Goal: Task Accomplishment & Management: Manage account settings

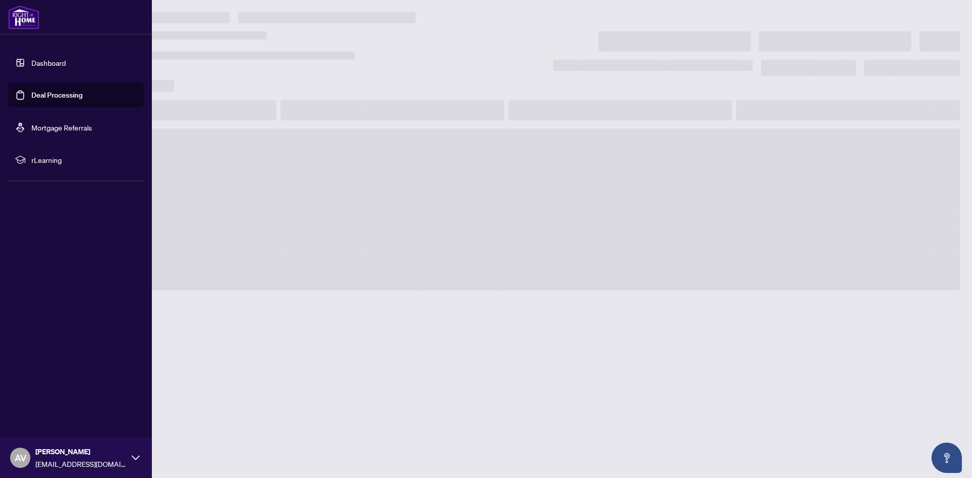
click at [66, 67] on link "Dashboard" at bounding box center [48, 62] width 34 height 9
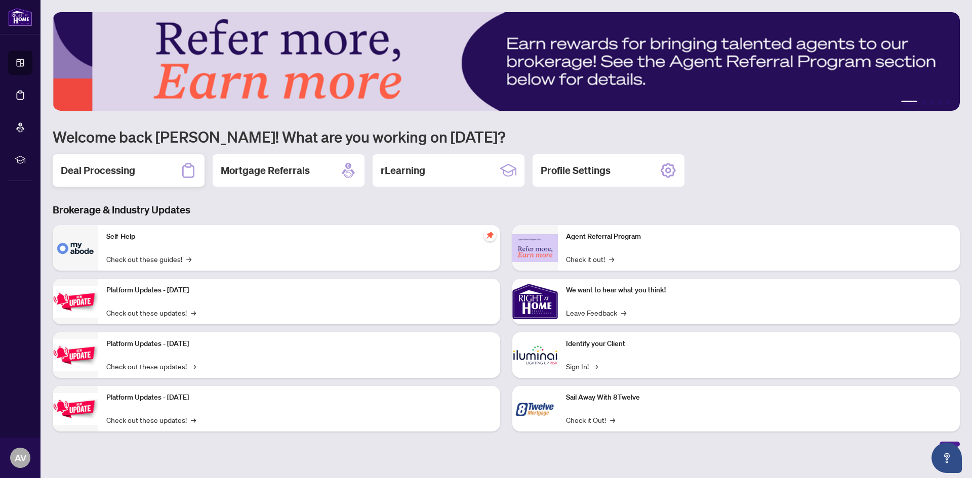
click at [90, 171] on h2 "Deal Processing" at bounding box center [98, 170] width 74 height 14
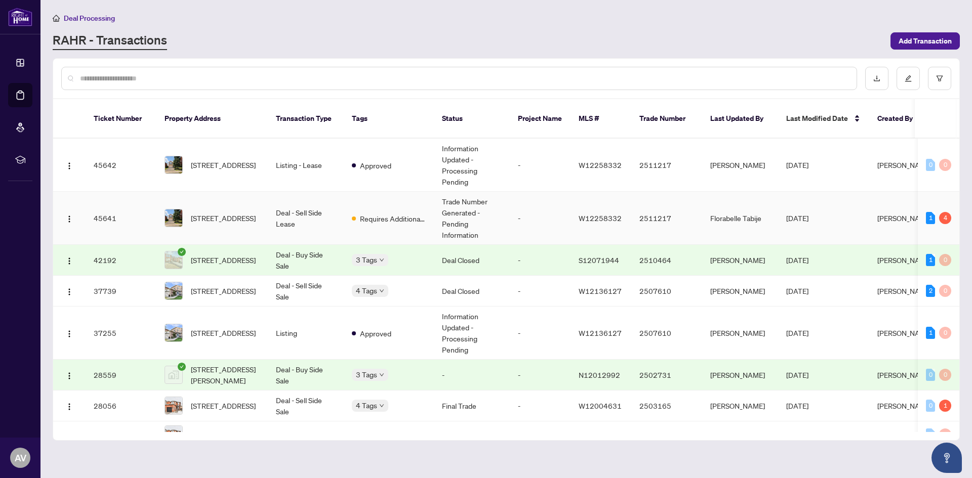
click at [340, 216] on td "Deal - Sell Side Lease" at bounding box center [306, 218] width 76 height 53
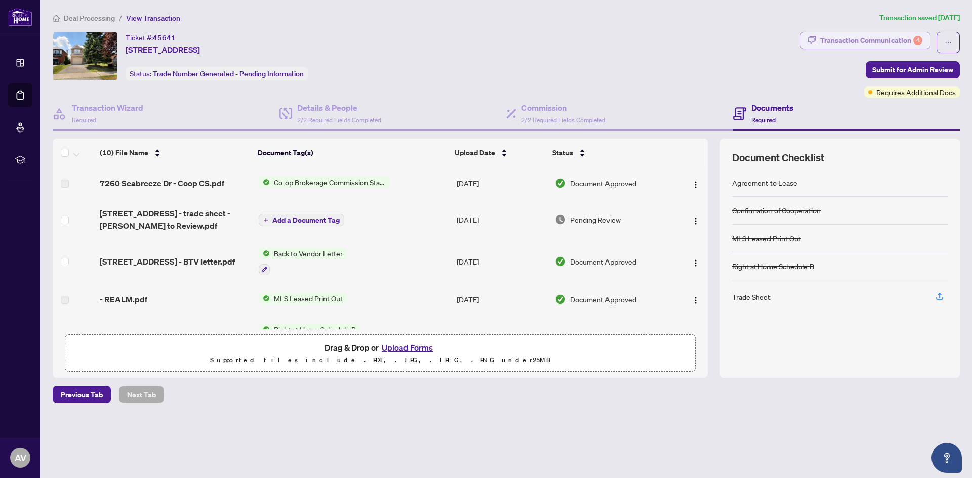
click at [884, 40] on div "Transaction Communication 4" at bounding box center [871, 40] width 102 height 16
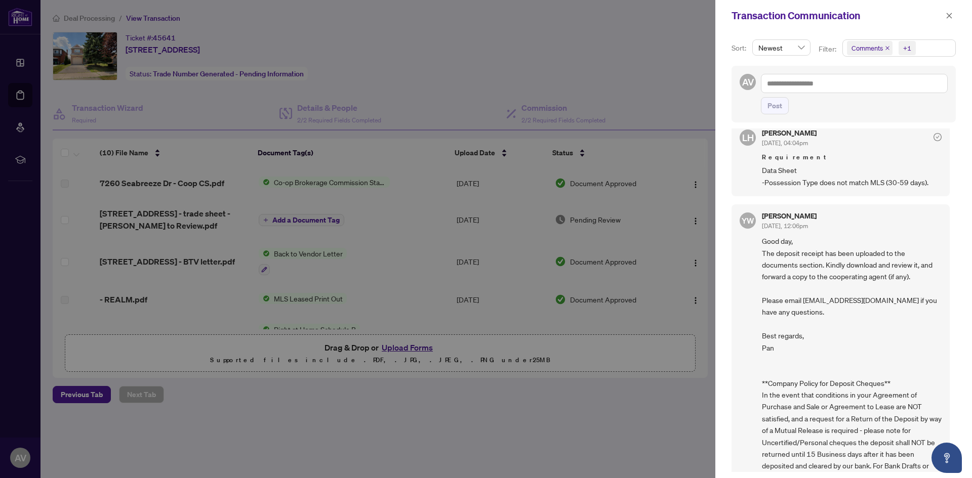
scroll to position [695, 0]
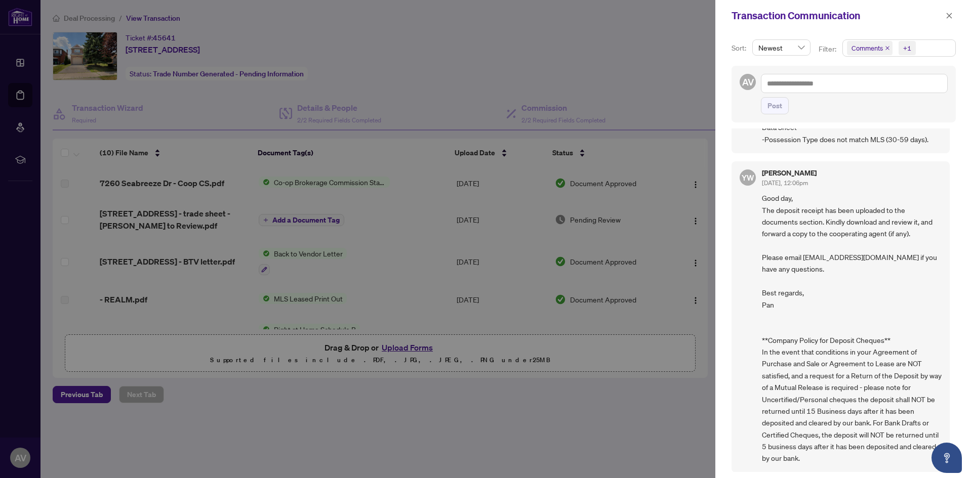
click at [637, 399] on div at bounding box center [486, 239] width 972 height 478
click at [953, 17] on button "button" at bounding box center [948, 16] width 13 height 12
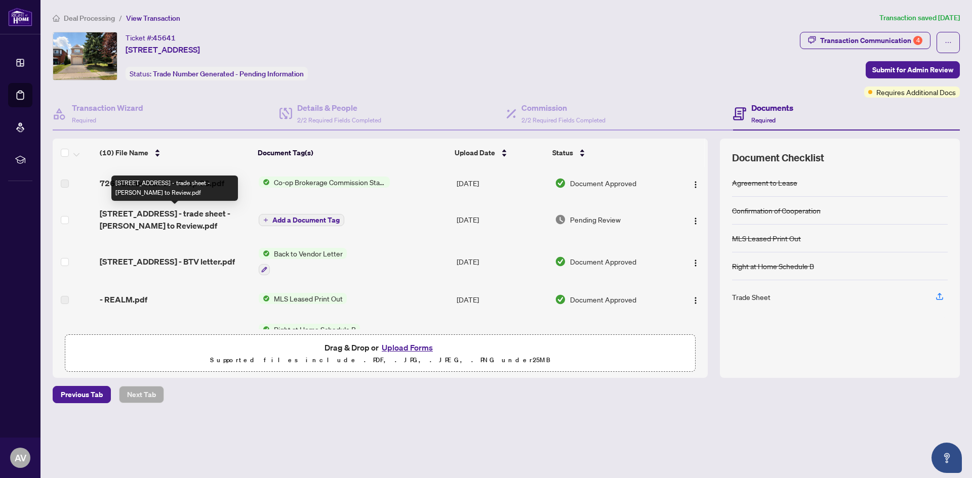
click at [146, 225] on span "[STREET_ADDRESS] - trade sheet - [PERSON_NAME] to Review.pdf" at bounding box center [175, 219] width 150 height 24
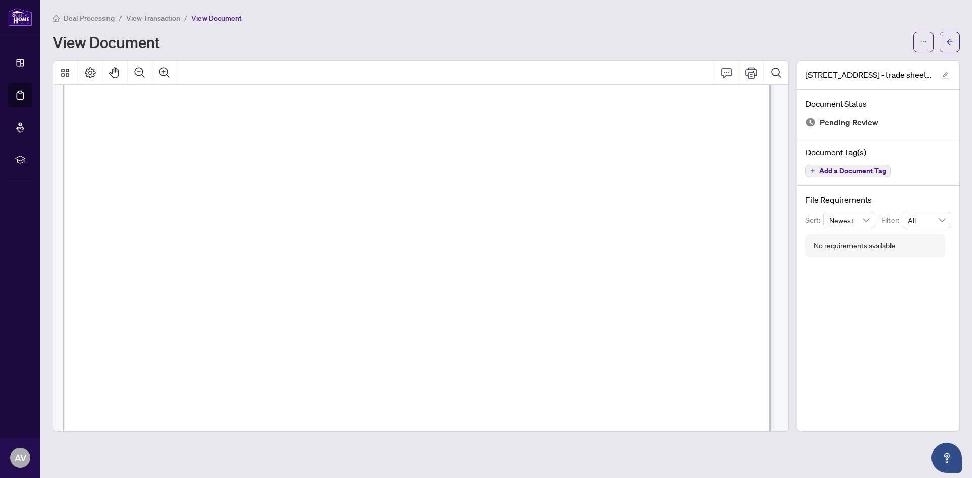
scroll to position [51, 0]
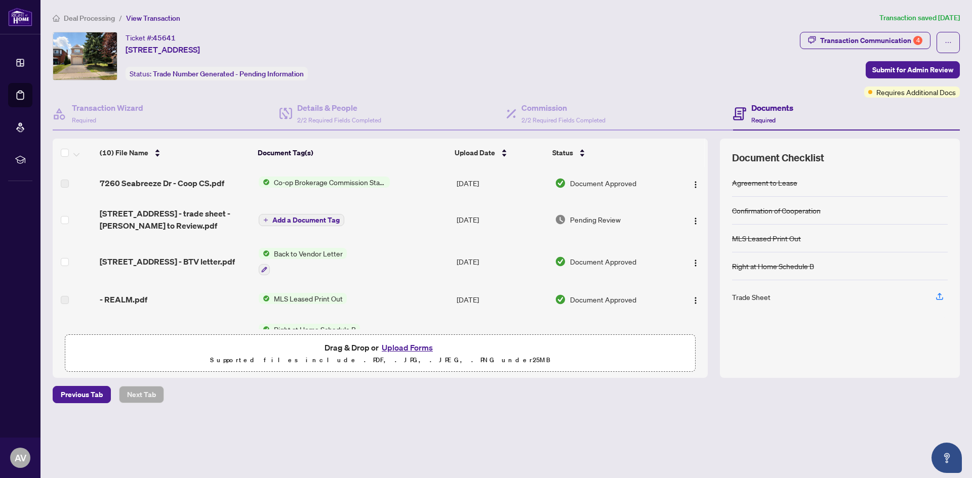
click at [188, 262] on span "[STREET_ADDRESS] - BTV letter.pdf" at bounding box center [167, 262] width 135 height 12
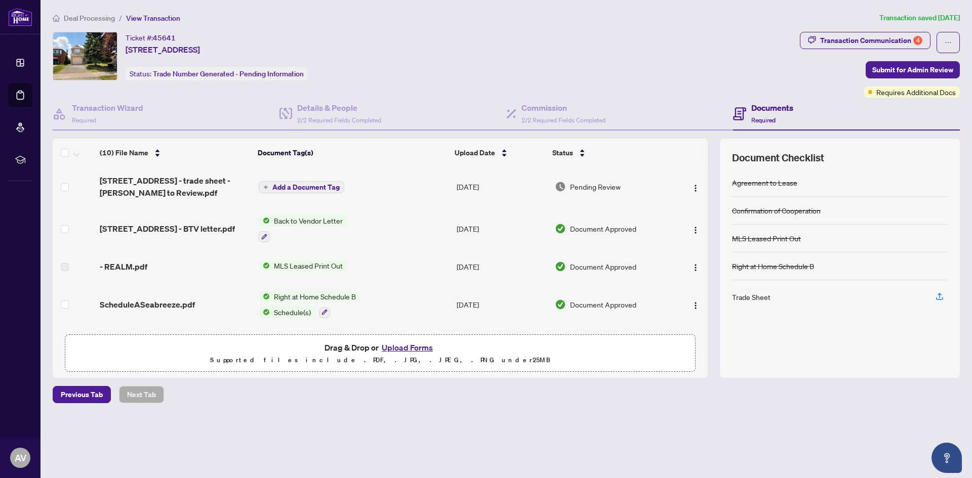
scroll to position [51, 0]
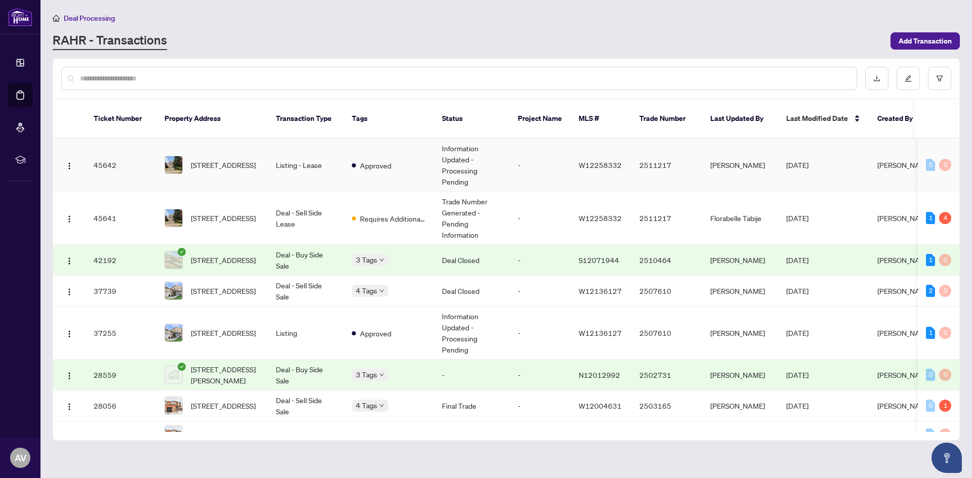
click at [211, 162] on span "[STREET_ADDRESS]" at bounding box center [223, 164] width 65 height 11
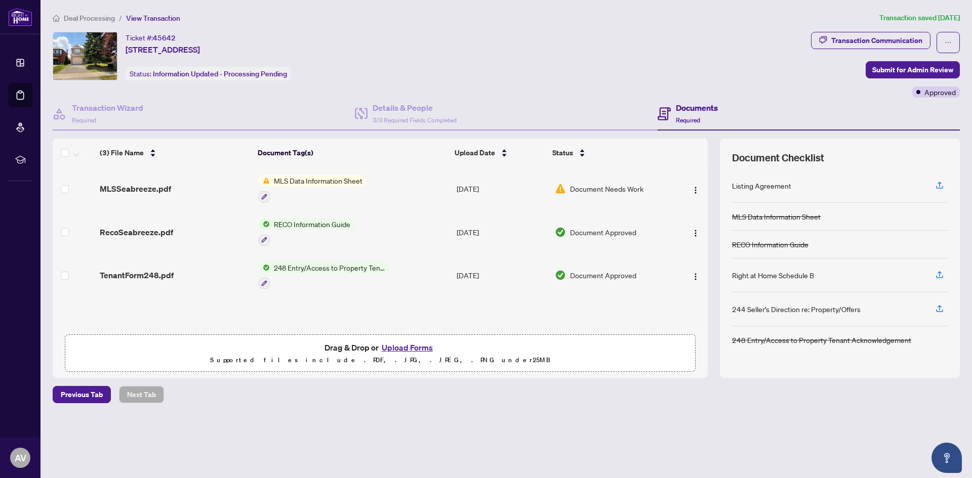
click at [284, 180] on span "MLS Data Information Sheet" at bounding box center [318, 180] width 97 height 11
click at [592, 189] on span "Document Needs Work" at bounding box center [606, 188] width 73 height 11
click at [939, 186] on icon "button" at bounding box center [939, 184] width 4 height 5
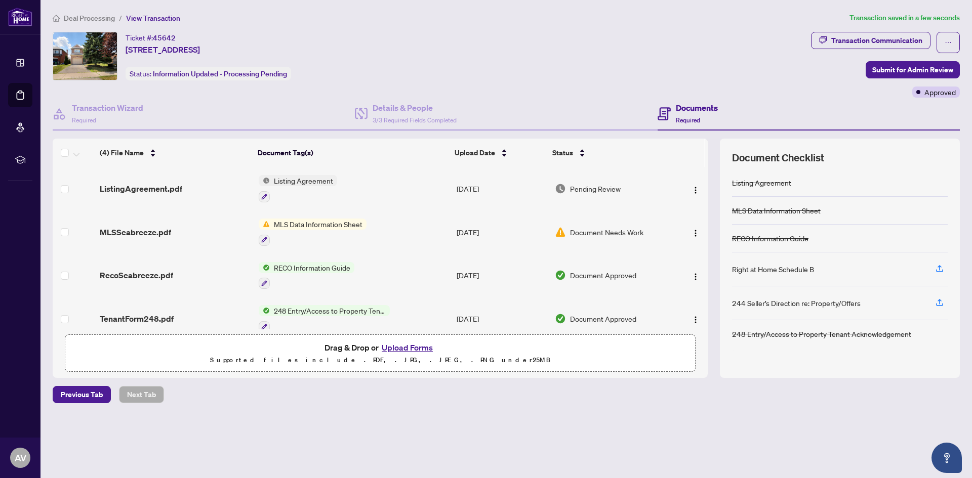
click at [418, 350] on button "Upload Forms" at bounding box center [407, 347] width 57 height 13
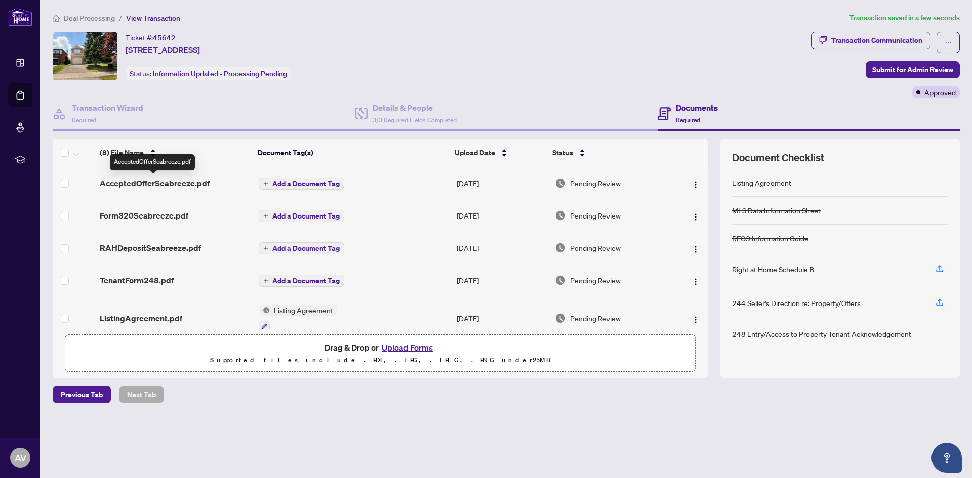
click at [167, 184] on span "AcceptedOfferSeabreeze.pdf" at bounding box center [155, 183] width 110 height 12
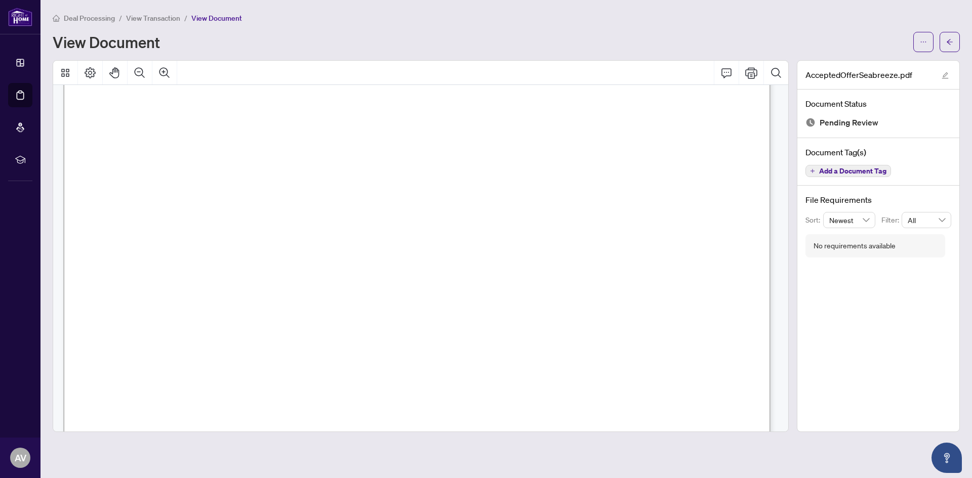
scroll to position [2795, 0]
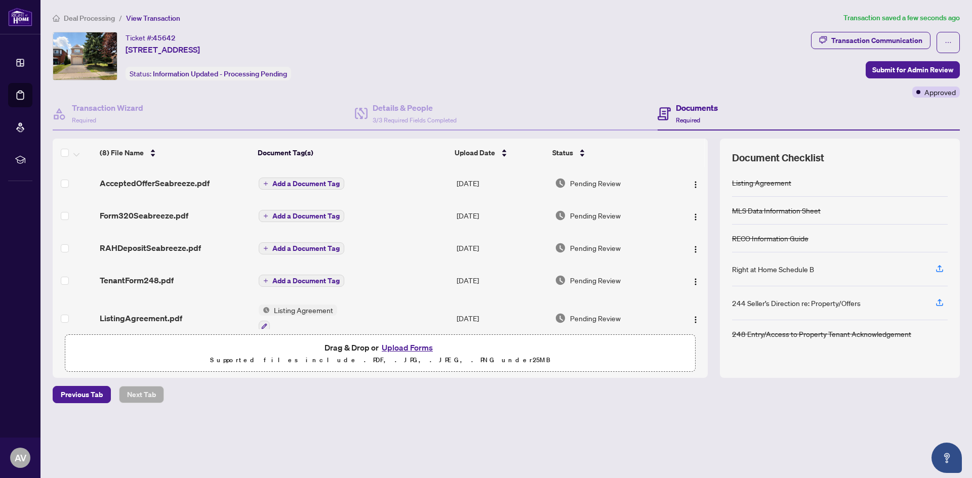
click at [160, 220] on span "Form320Seabreeze.pdf" at bounding box center [144, 216] width 89 height 12
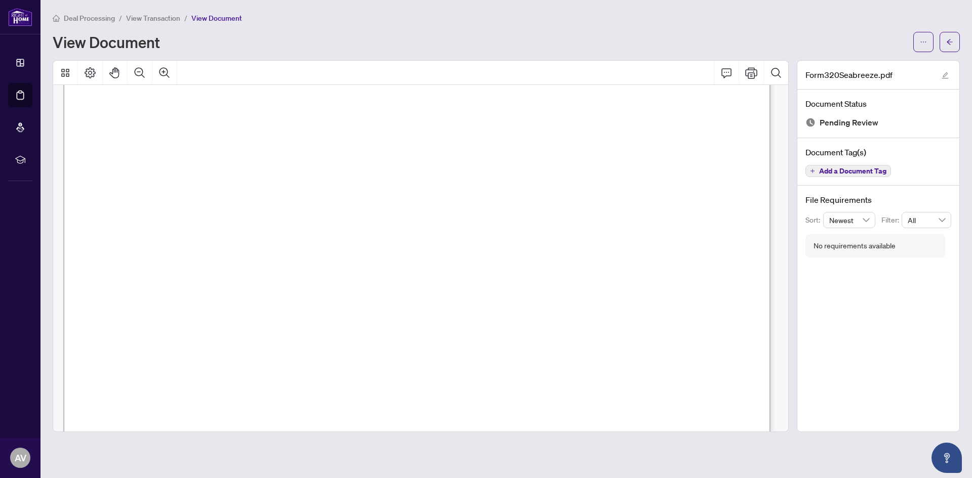
scroll to position [1316, 0]
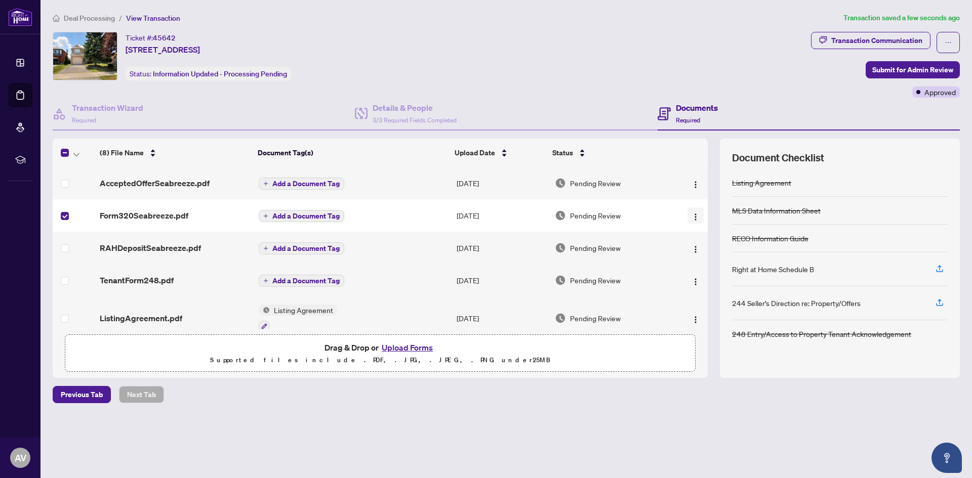
click at [691, 219] on img "button" at bounding box center [695, 217] width 8 height 8
drag, startPoint x: 132, startPoint y: 215, endPoint x: 421, endPoint y: 221, distance: 289.5
click at [421, 221] on td "Add a Document Tag" at bounding box center [354, 215] width 198 height 32
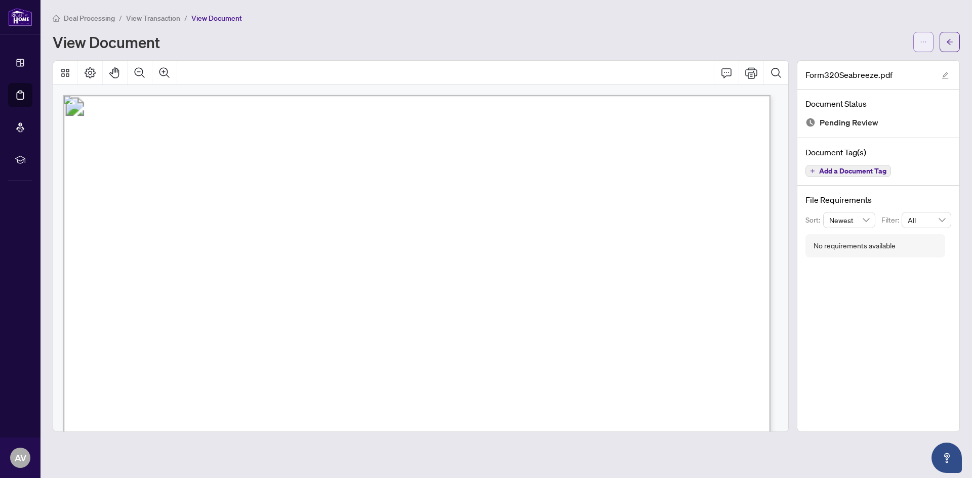
click at [921, 43] on icon "ellipsis" at bounding box center [923, 41] width 7 height 7
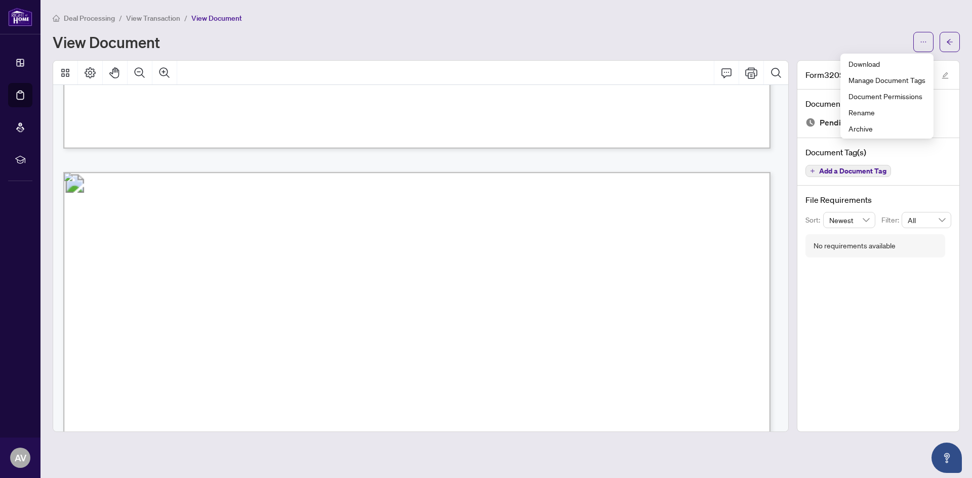
scroll to position [767, 0]
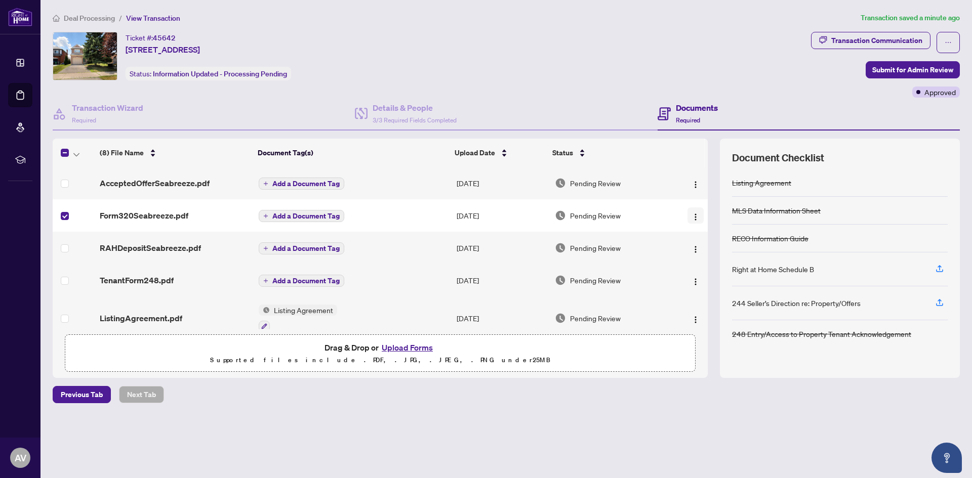
drag, startPoint x: 583, startPoint y: 220, endPoint x: 691, endPoint y: 216, distance: 108.4
click at [691, 216] on img "button" at bounding box center [695, 217] width 8 height 8
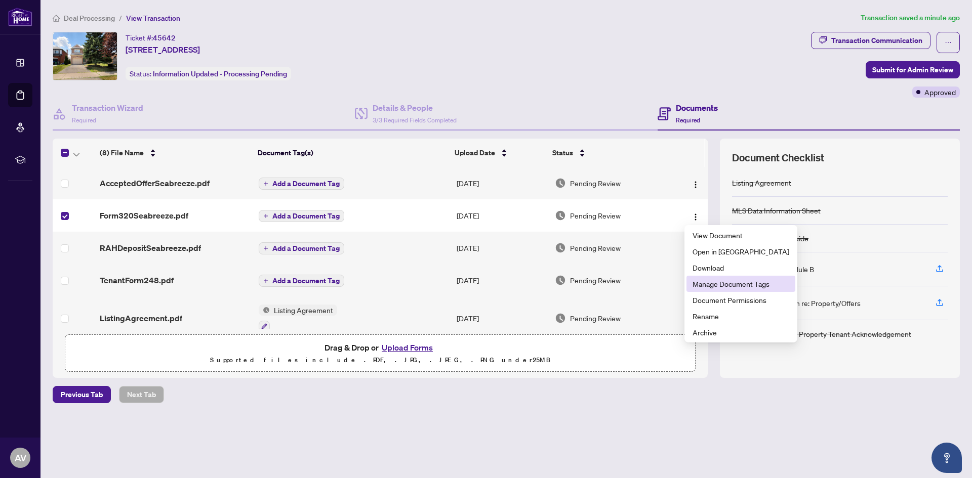
click at [707, 284] on span "Manage Document Tags" at bounding box center [740, 283] width 97 height 11
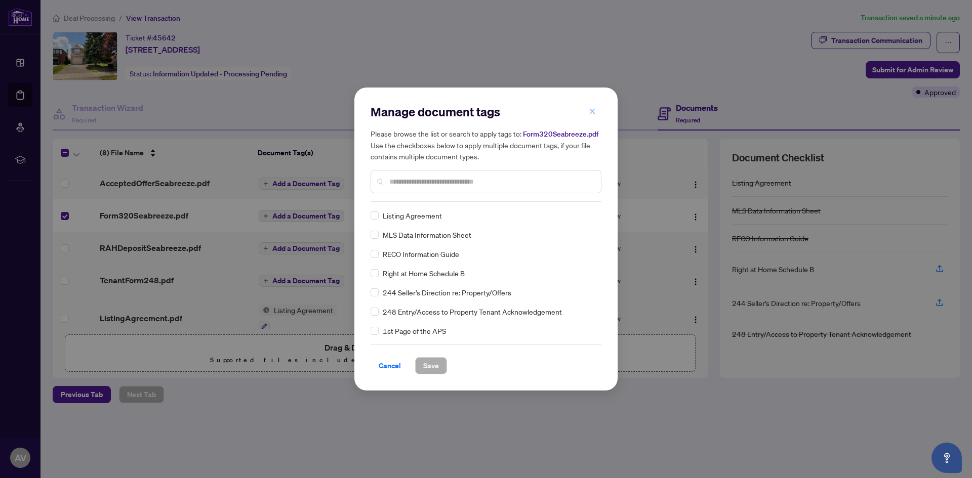
click at [594, 112] on icon "close" at bounding box center [592, 111] width 7 height 7
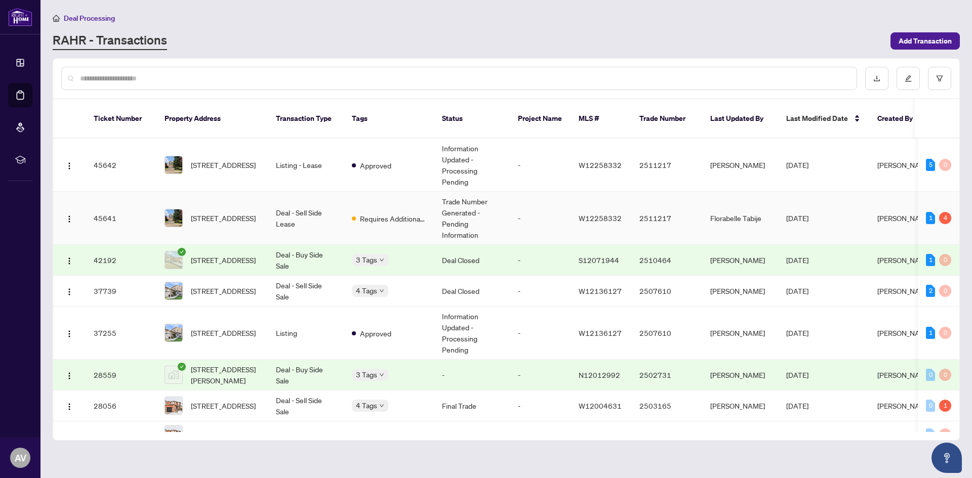
click at [216, 213] on span "[STREET_ADDRESS]" at bounding box center [223, 218] width 65 height 11
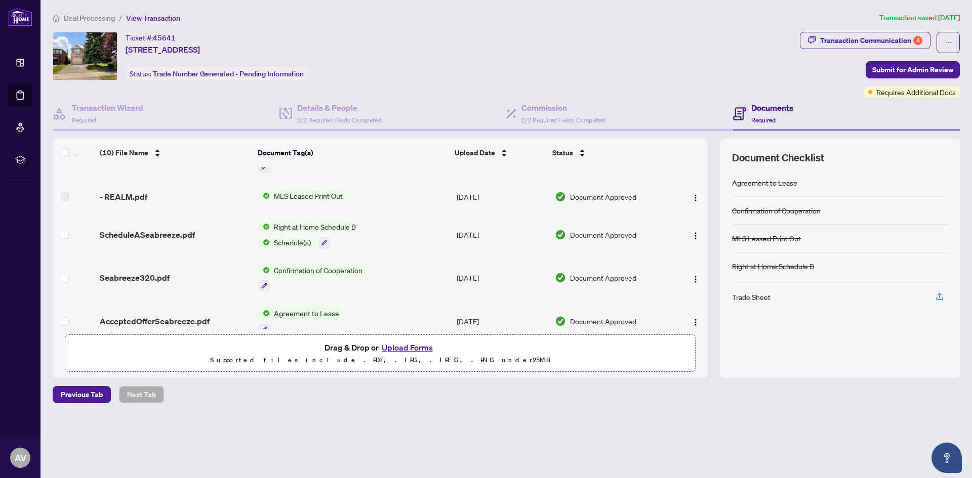
scroll to position [86, 0]
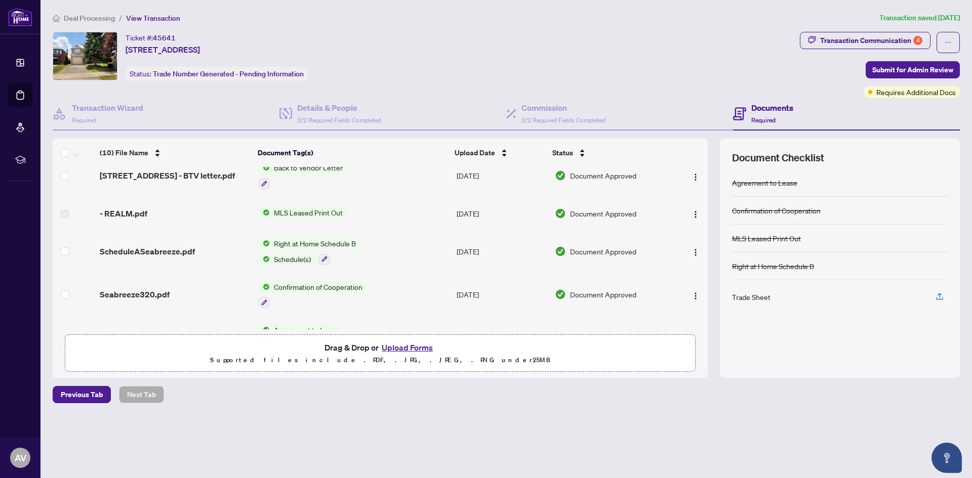
click at [328, 288] on span "Confirmation of Cooperation" at bounding box center [318, 286] width 97 height 11
click at [152, 296] on span "Seabreeze320.pdf" at bounding box center [135, 294] width 70 height 12
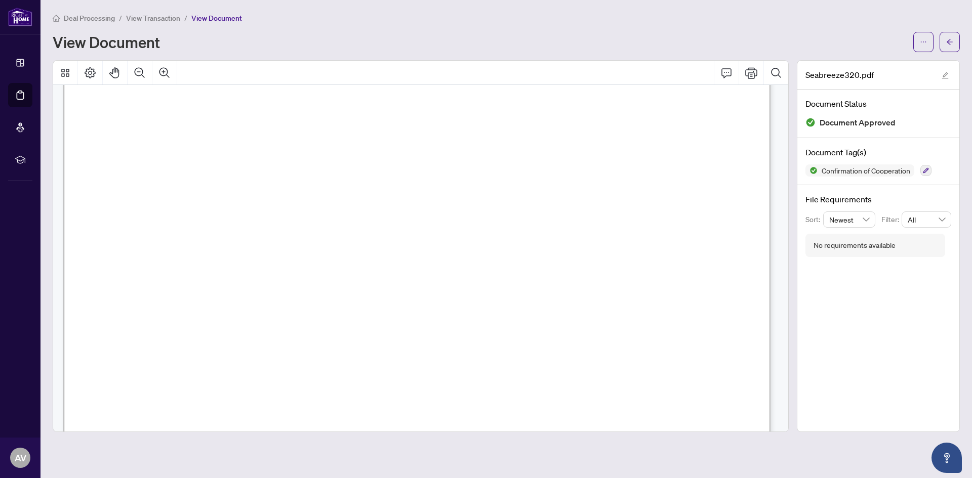
scroll to position [101, 0]
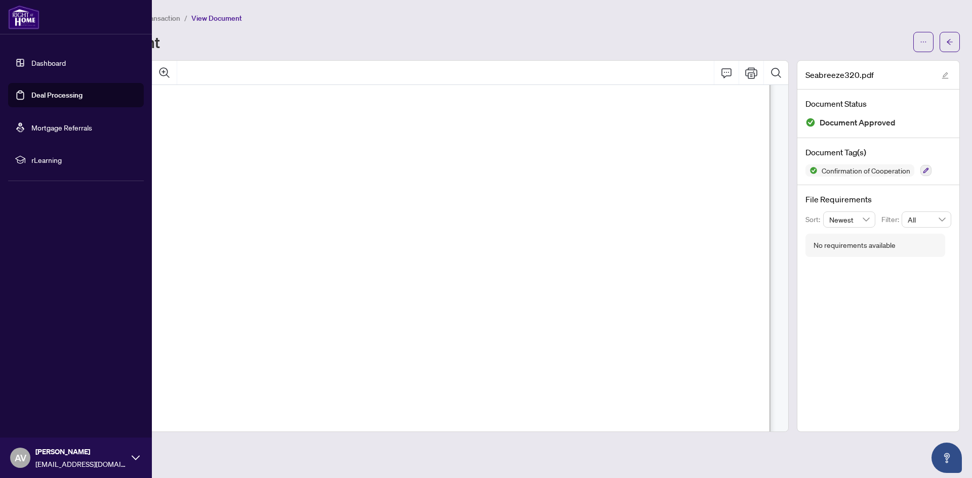
click at [31, 67] on link "Dashboard" at bounding box center [48, 62] width 34 height 9
